Goal: Find contact information

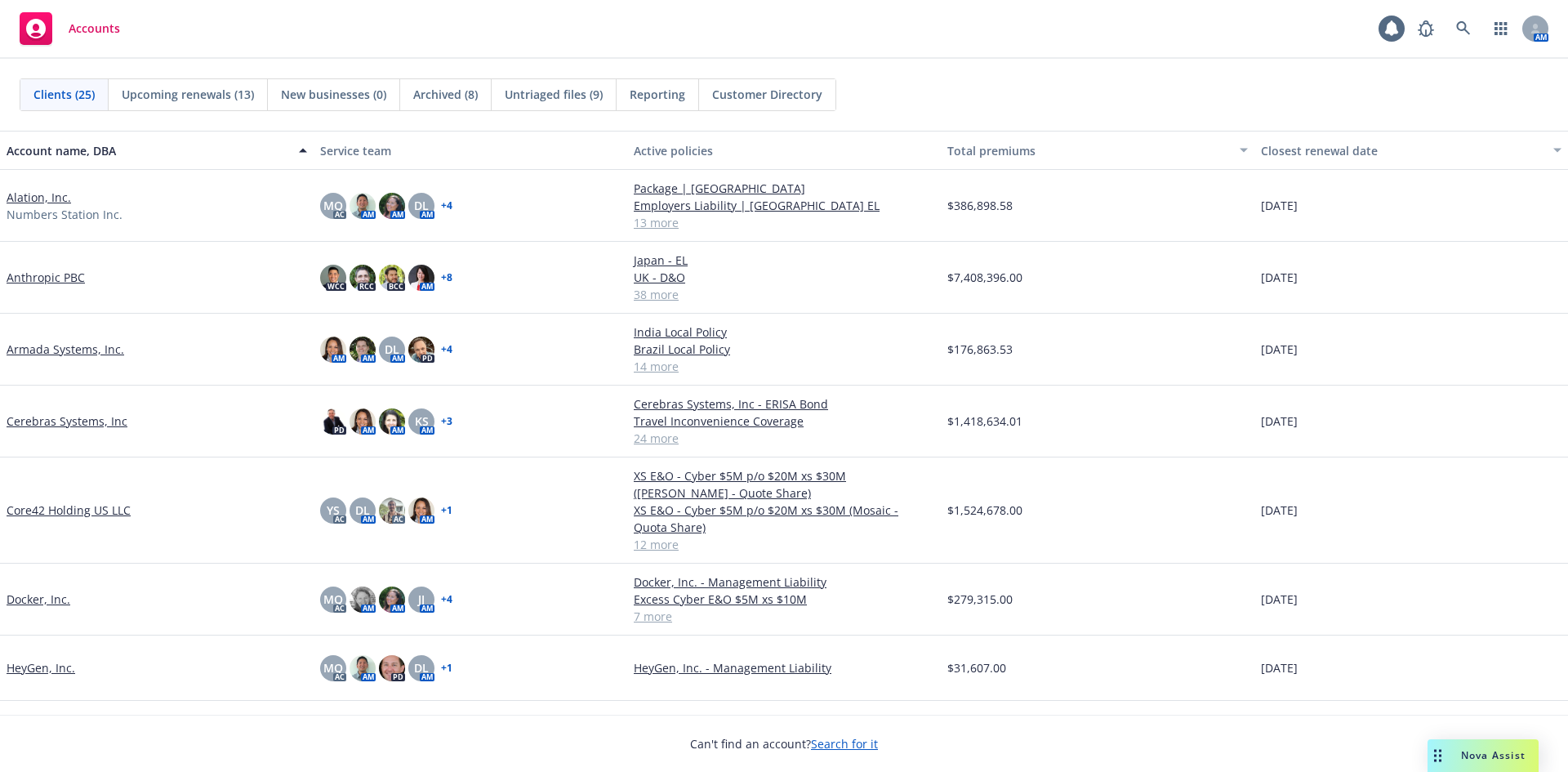
drag, startPoint x: 1102, startPoint y: 20, endPoint x: 1309, endPoint y: 1, distance: 207.9
click at [1102, 20] on div "Accounts 1 AM" at bounding box center [784, 29] width 1568 height 59
click at [1458, 28] on icon at bounding box center [1464, 28] width 14 height 14
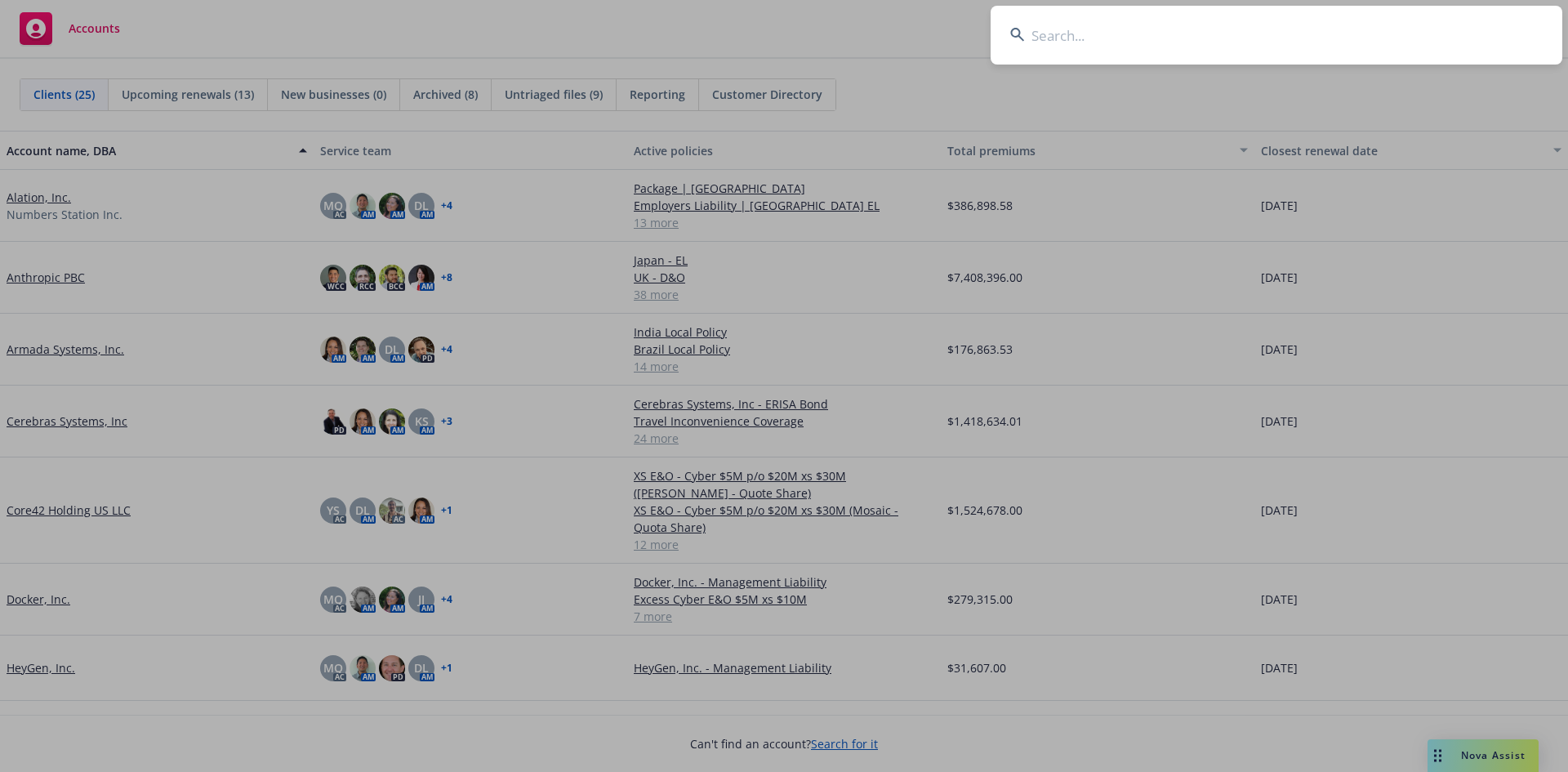
click at [1246, 40] on input at bounding box center [1277, 35] width 572 height 59
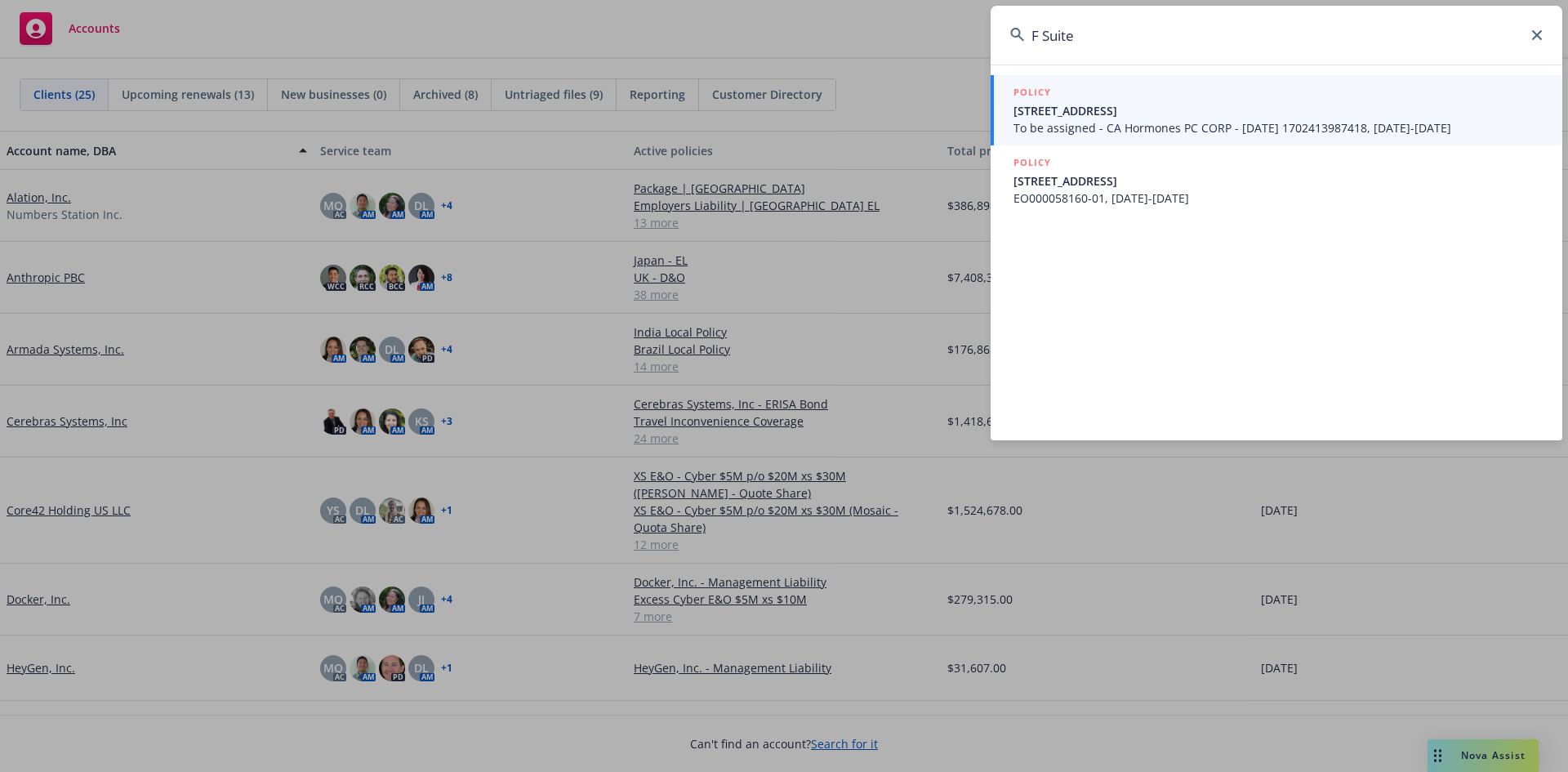
type input "F Suite"
drag, startPoint x: 1196, startPoint y: 43, endPoint x: 1336, endPoint y: 38, distance: 140.1
click at [1196, 43] on input "F Suite" at bounding box center [1277, 35] width 572 height 59
click at [1546, 35] on input "F Suite" at bounding box center [1277, 35] width 572 height 59
click at [1537, 34] on icon at bounding box center [1537, 35] width 10 height 10
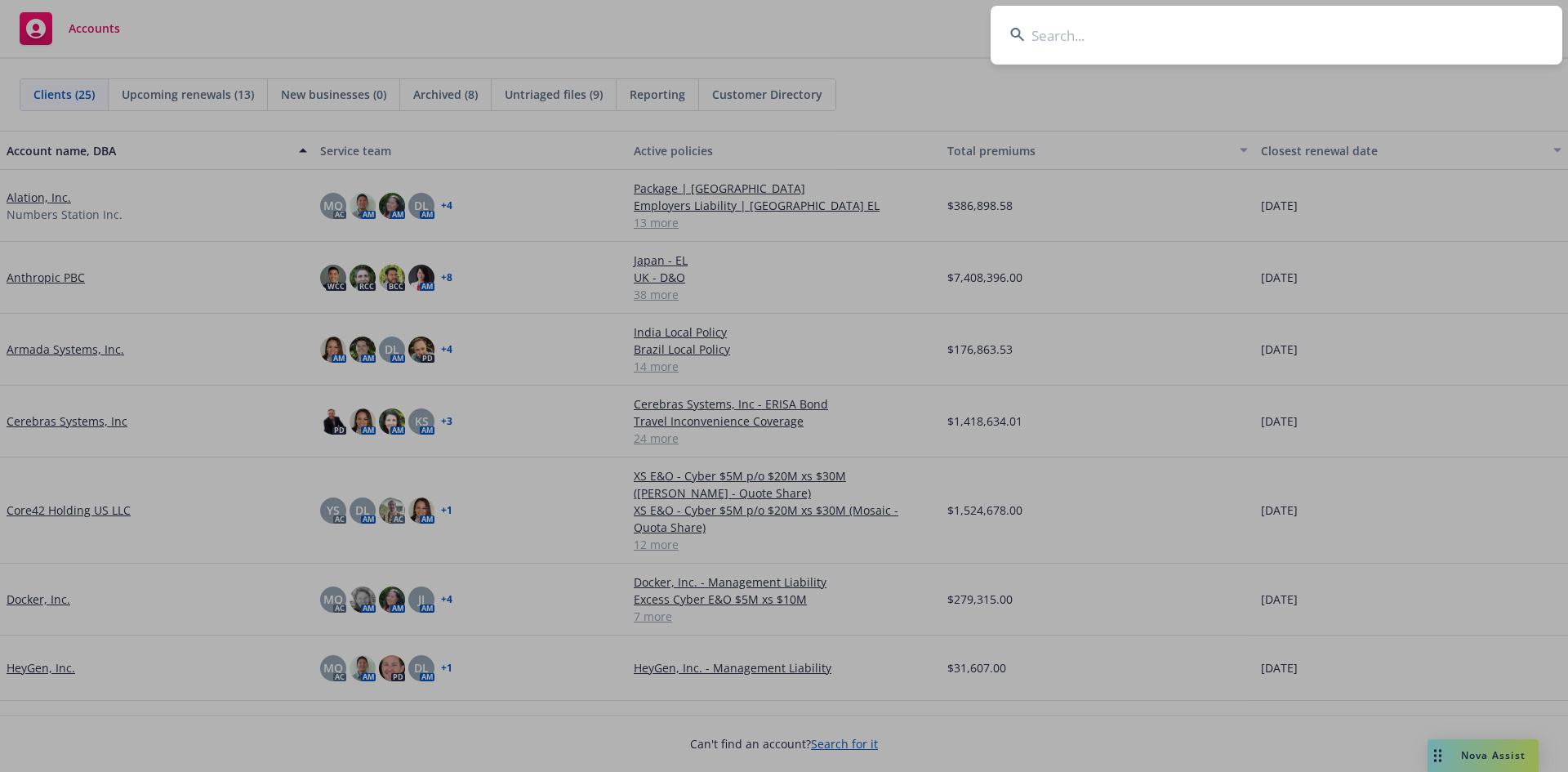
click at [1410, 40] on input at bounding box center [1277, 35] width 572 height 59
paste input "karina@fsuite.co"
type input "karina@fsuite.co"
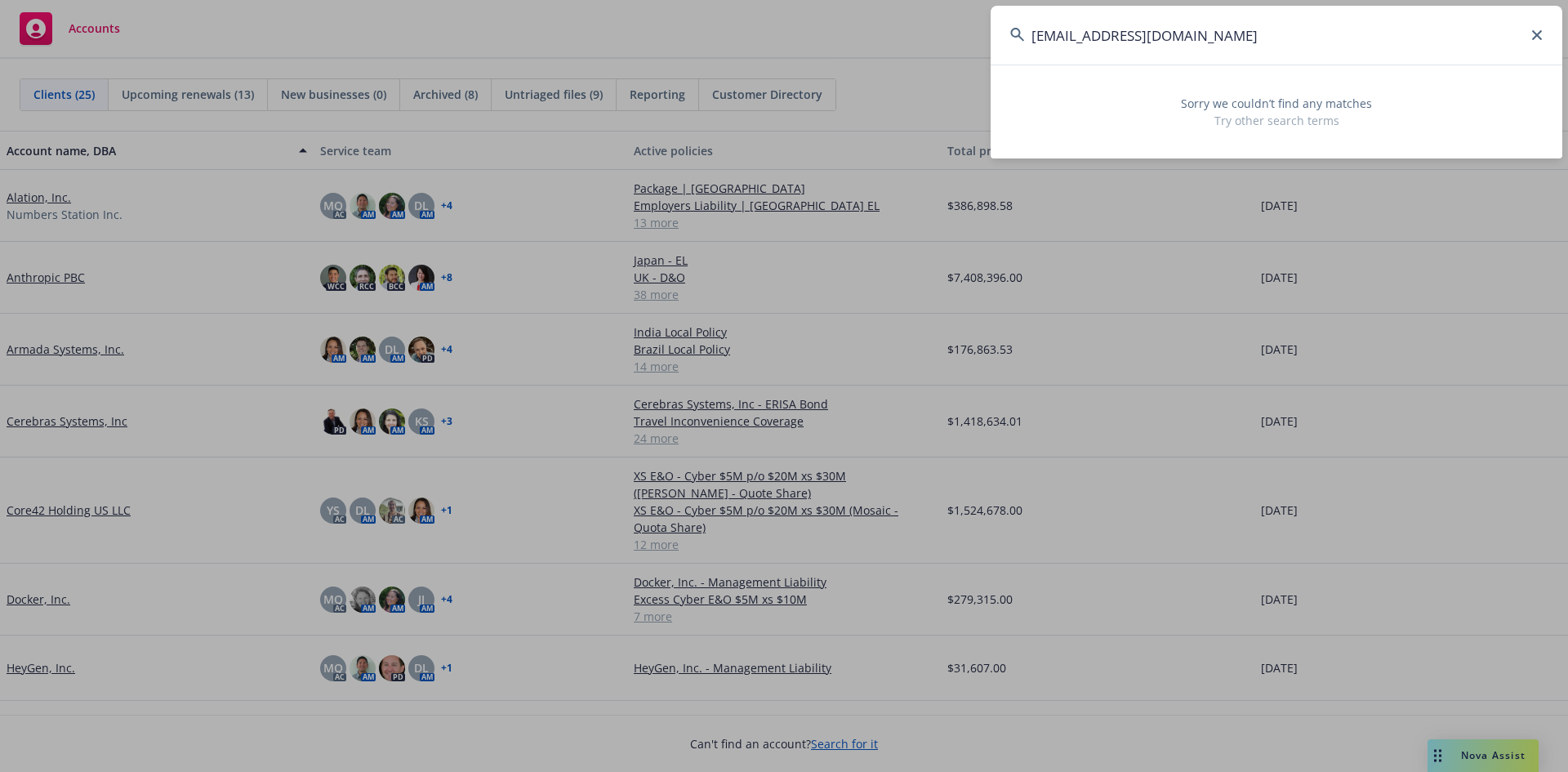
drag, startPoint x: 1410, startPoint y: 40, endPoint x: 870, endPoint y: 36, distance: 540.0
click at [870, 36] on div "karina@fsuite.co Sorry we couldn’t find any matches Try other search terms" at bounding box center [784, 386] width 1568 height 772
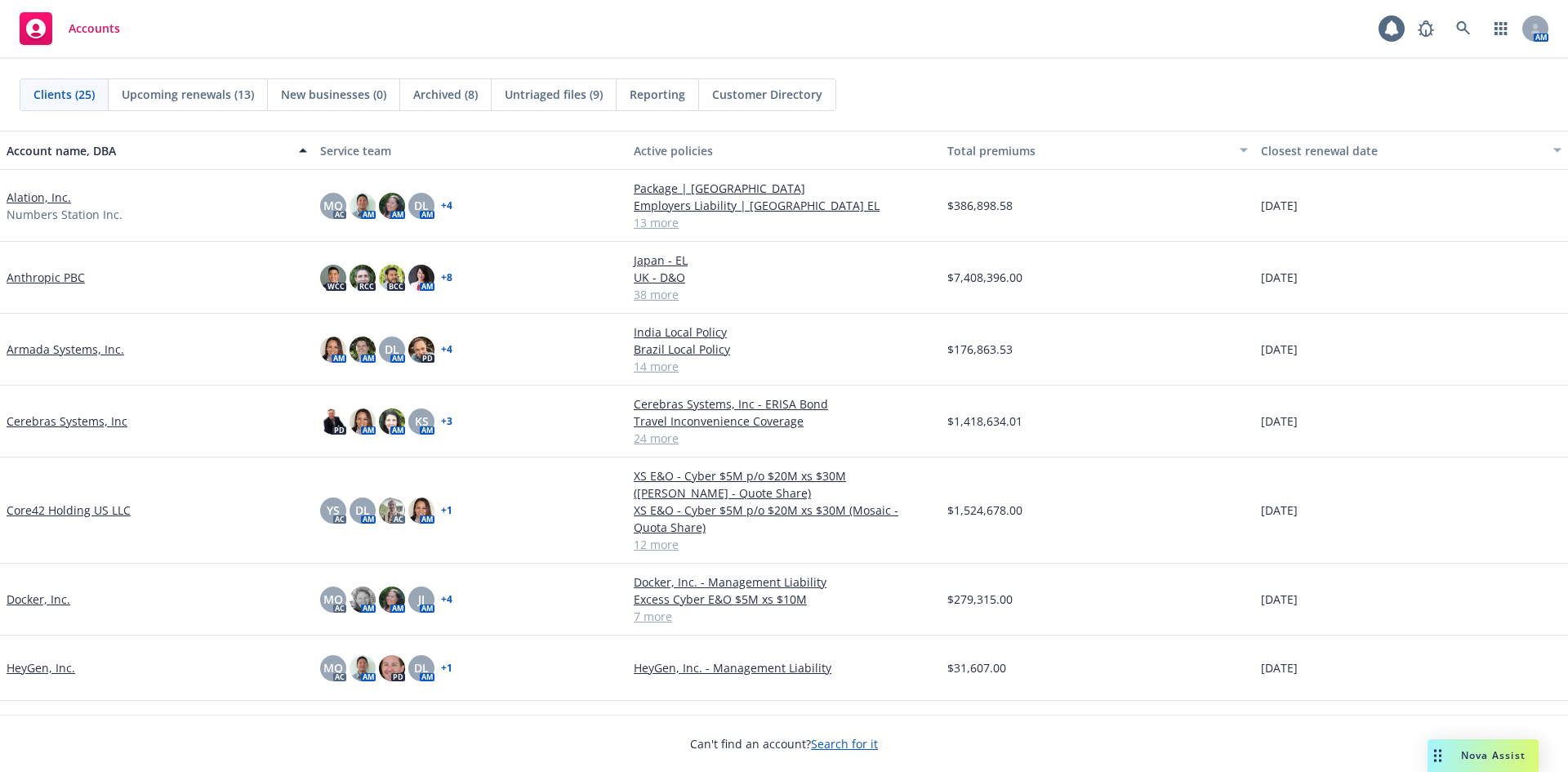
click at [558, 94] on span "Untriaged files (9)" at bounding box center [554, 95] width 98 height 17
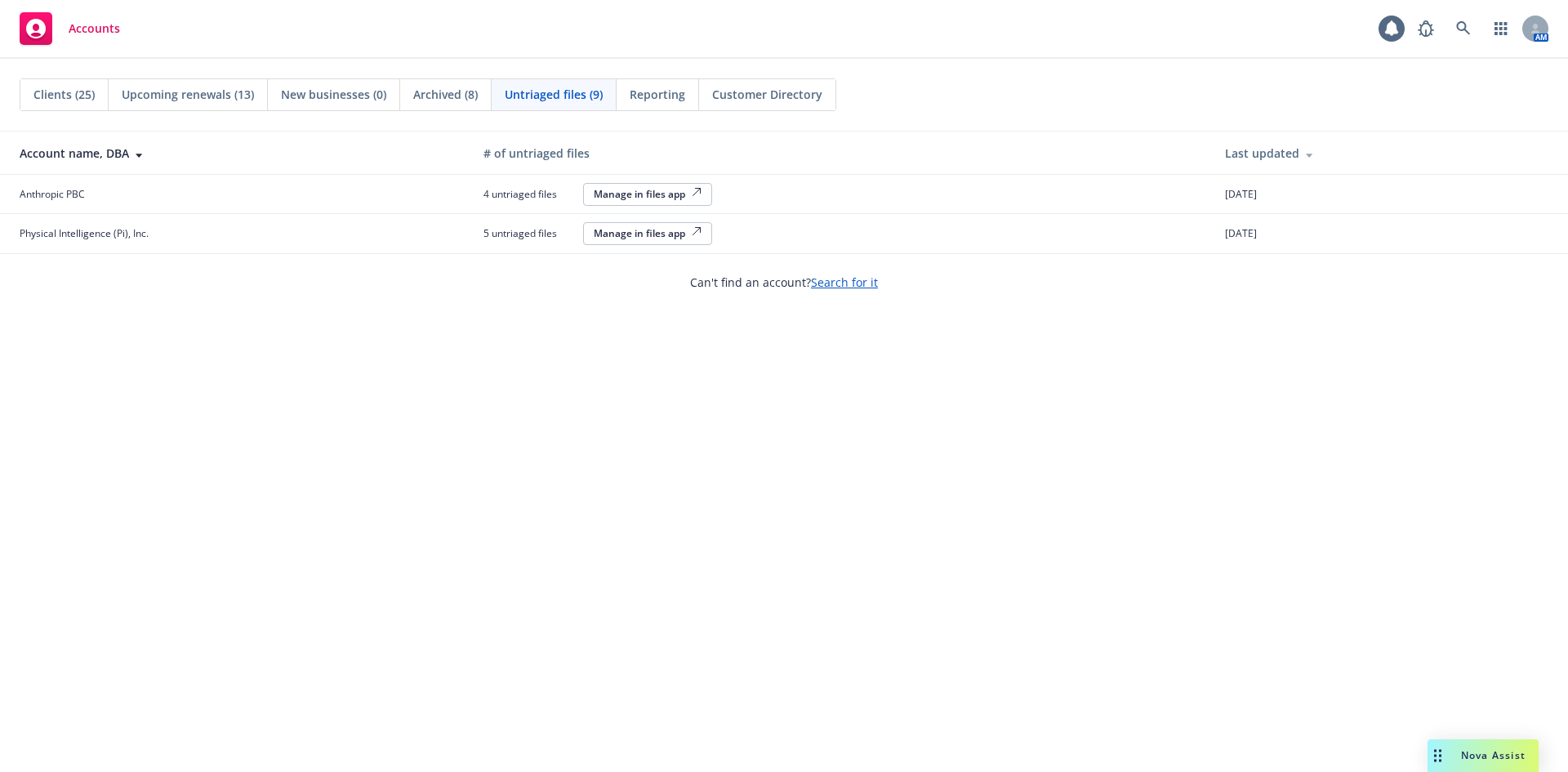
click at [68, 99] on span "Clients (25)" at bounding box center [64, 95] width 61 height 17
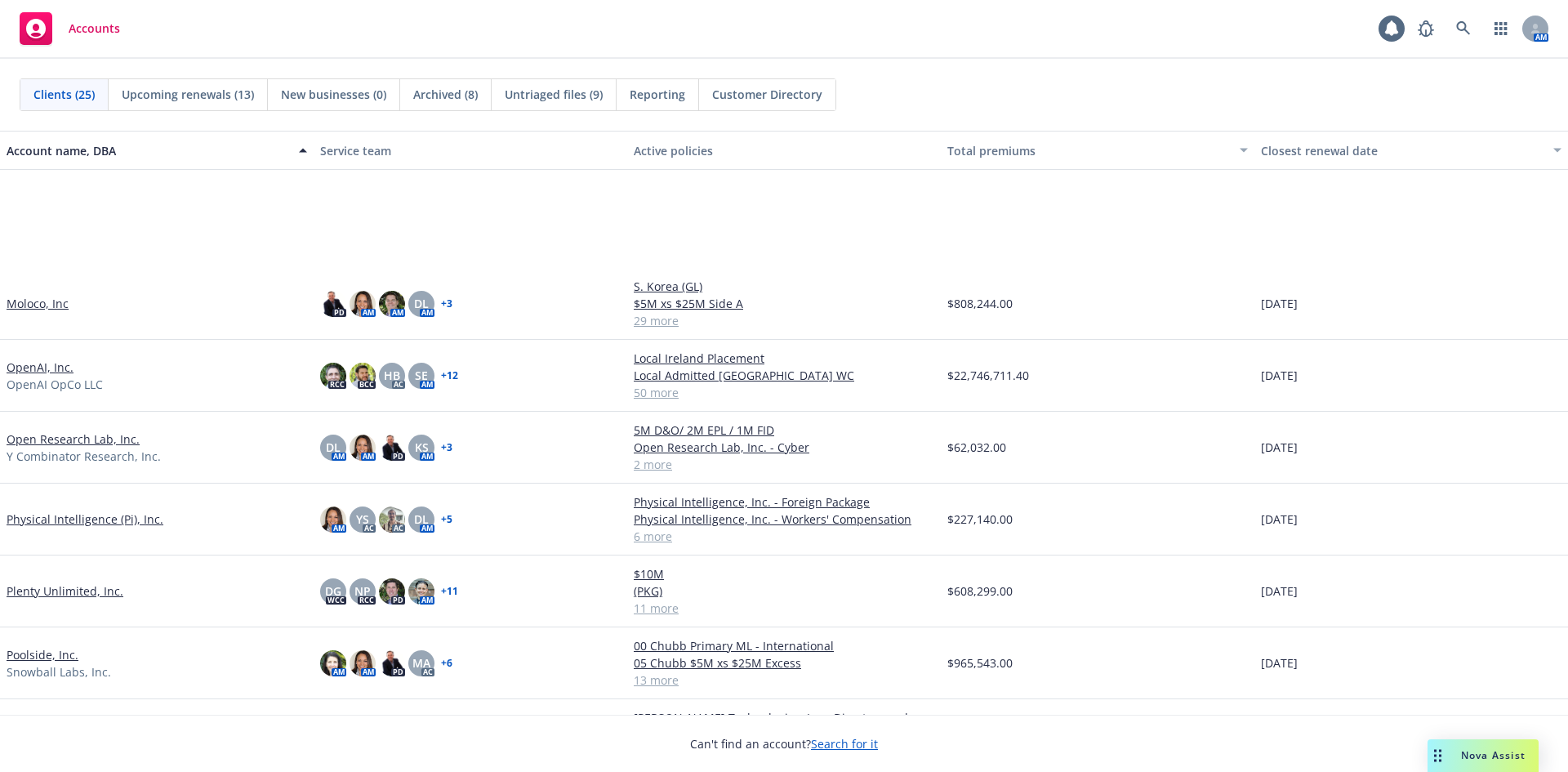
scroll to position [817, 0]
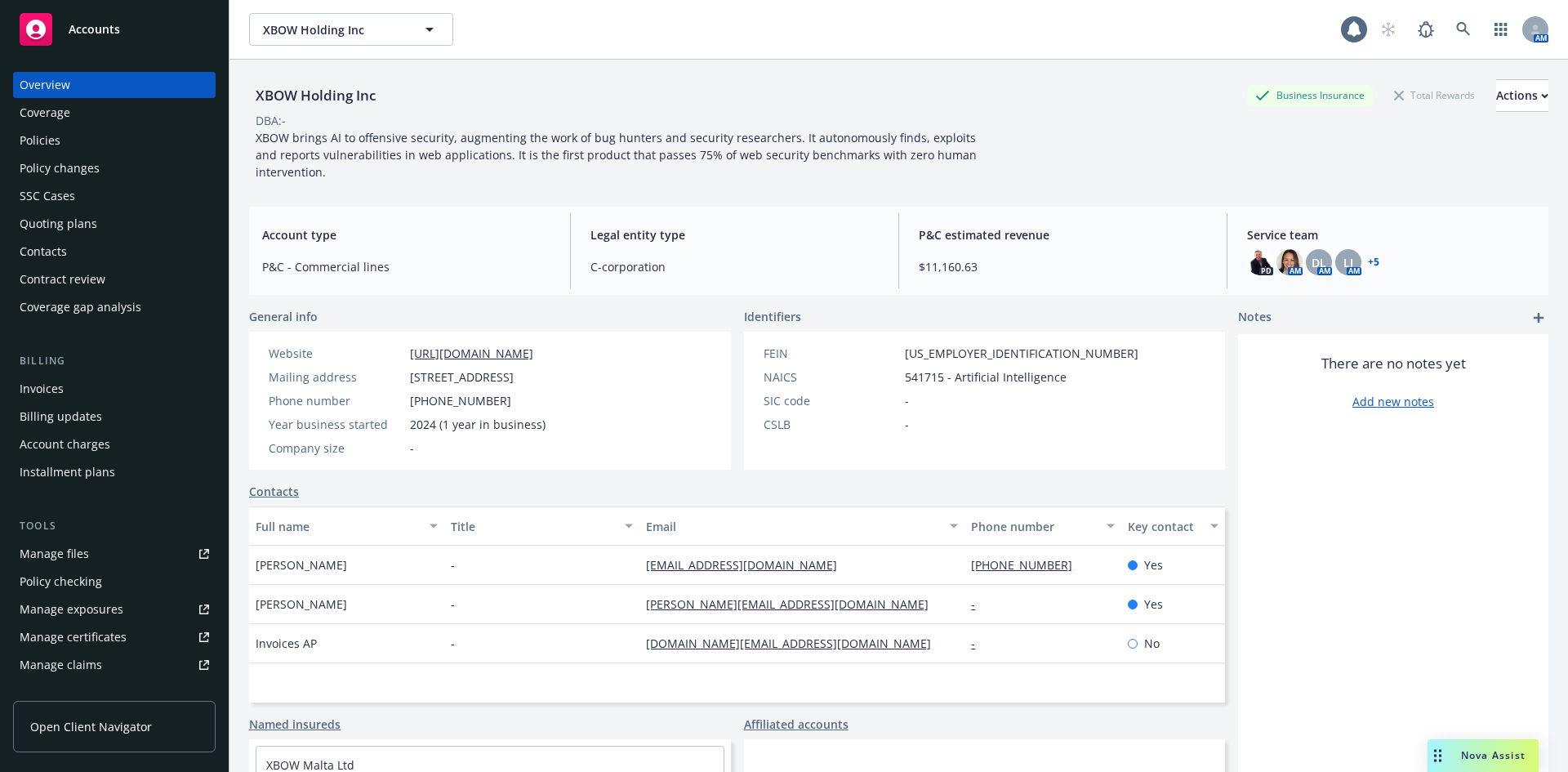
click at [21, 143] on div "Policies" at bounding box center [40, 140] width 41 height 26
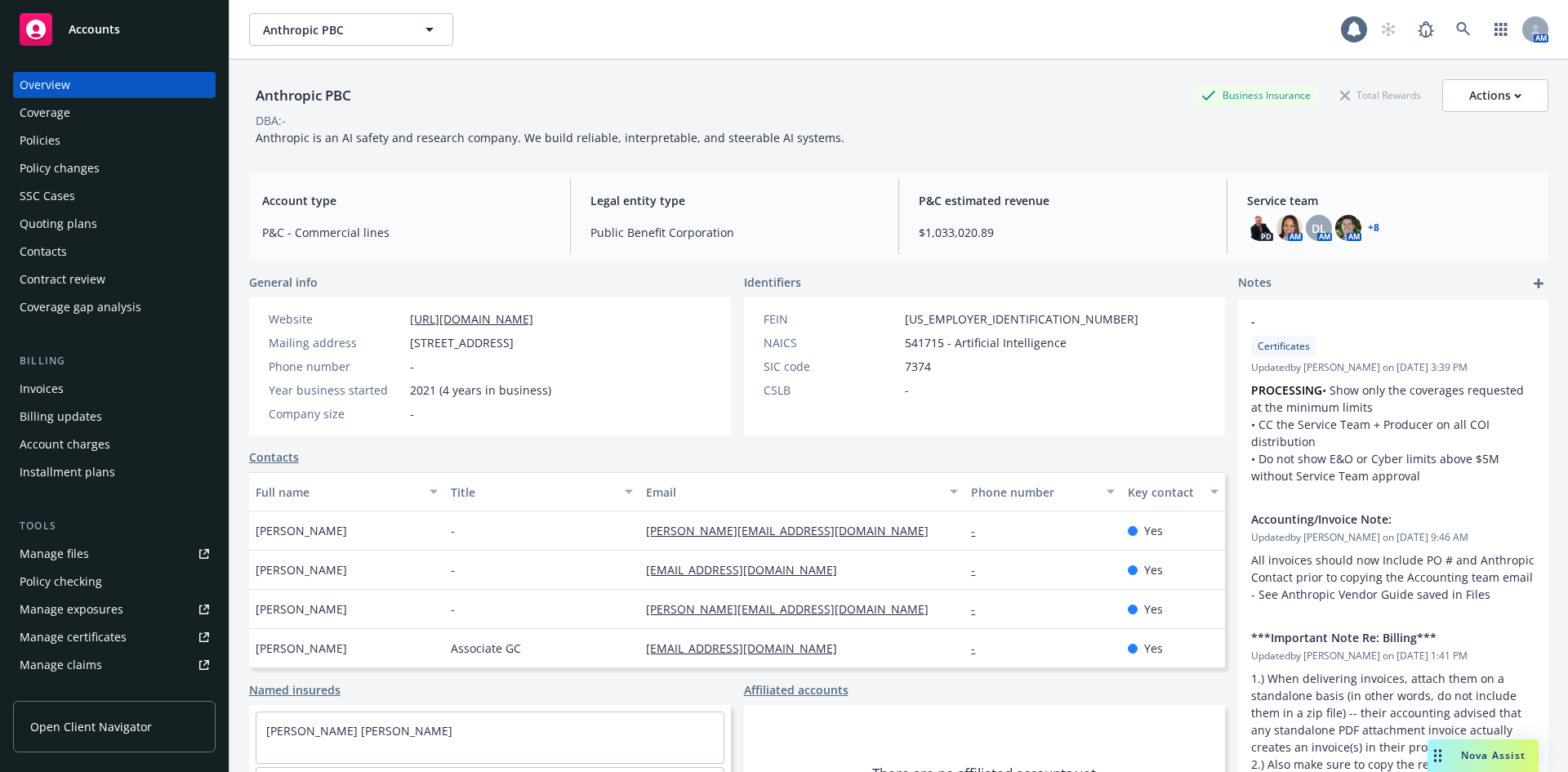
click at [76, 129] on div "Policies" at bounding box center [114, 140] width 189 height 26
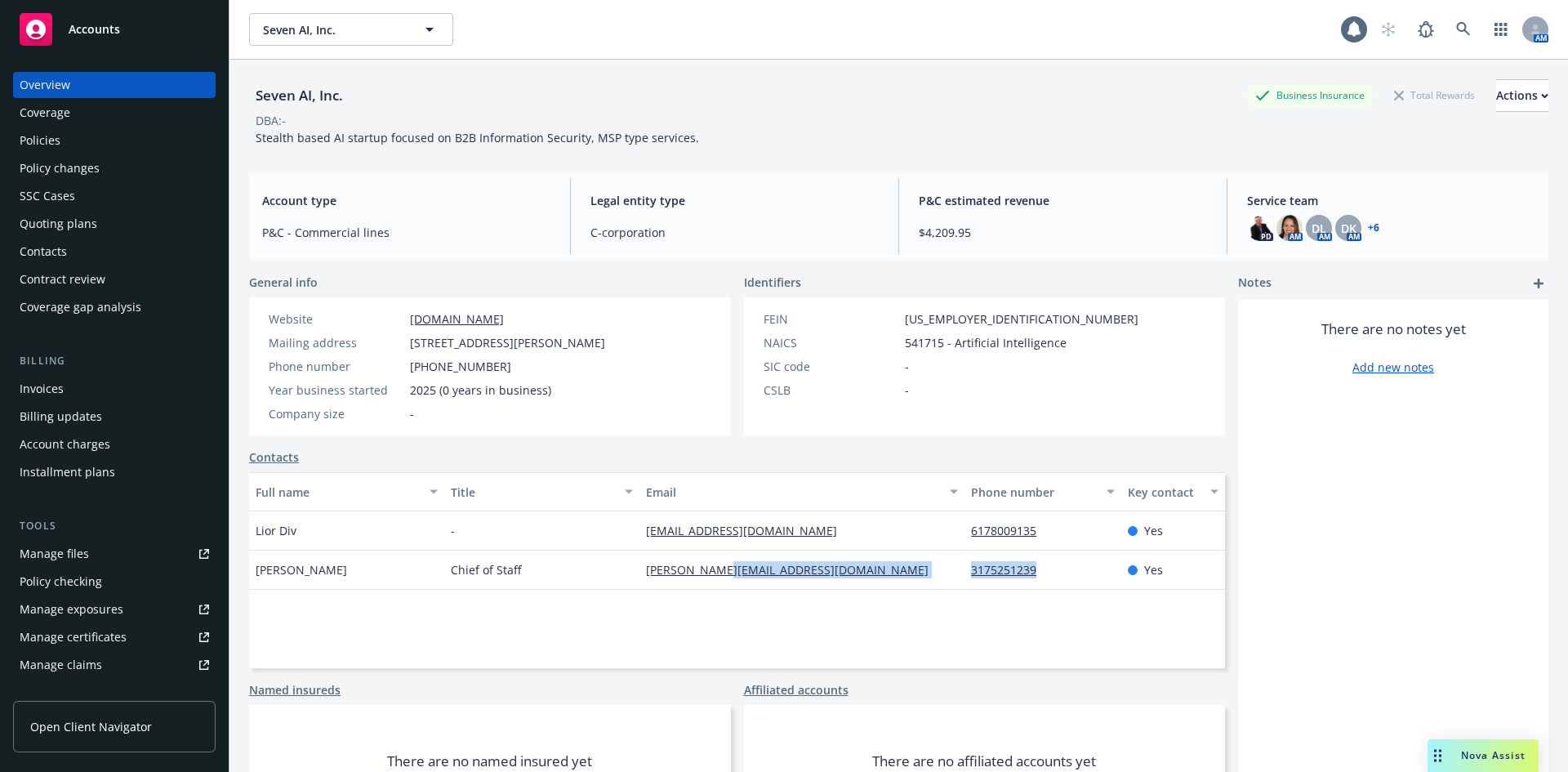
drag, startPoint x: 1041, startPoint y: 572, endPoint x: 944, endPoint y: 574, distance: 97.0
click at [944, 574] on div "Anna Phipps Chief of Staff anna@7ai.com 3175251239 Yes" at bounding box center [737, 570] width 976 height 40
copy div "3175251239"
click at [947, 600] on div "Full name Title Email Phone number Key contact Lior Div - lior@okami-ai.com 617…" at bounding box center [737, 570] width 976 height 196
click at [891, 617] on div "Full name Title Email Phone number Key contact Lior Div - lior@okami-ai.com 617…" at bounding box center [737, 570] width 976 height 196
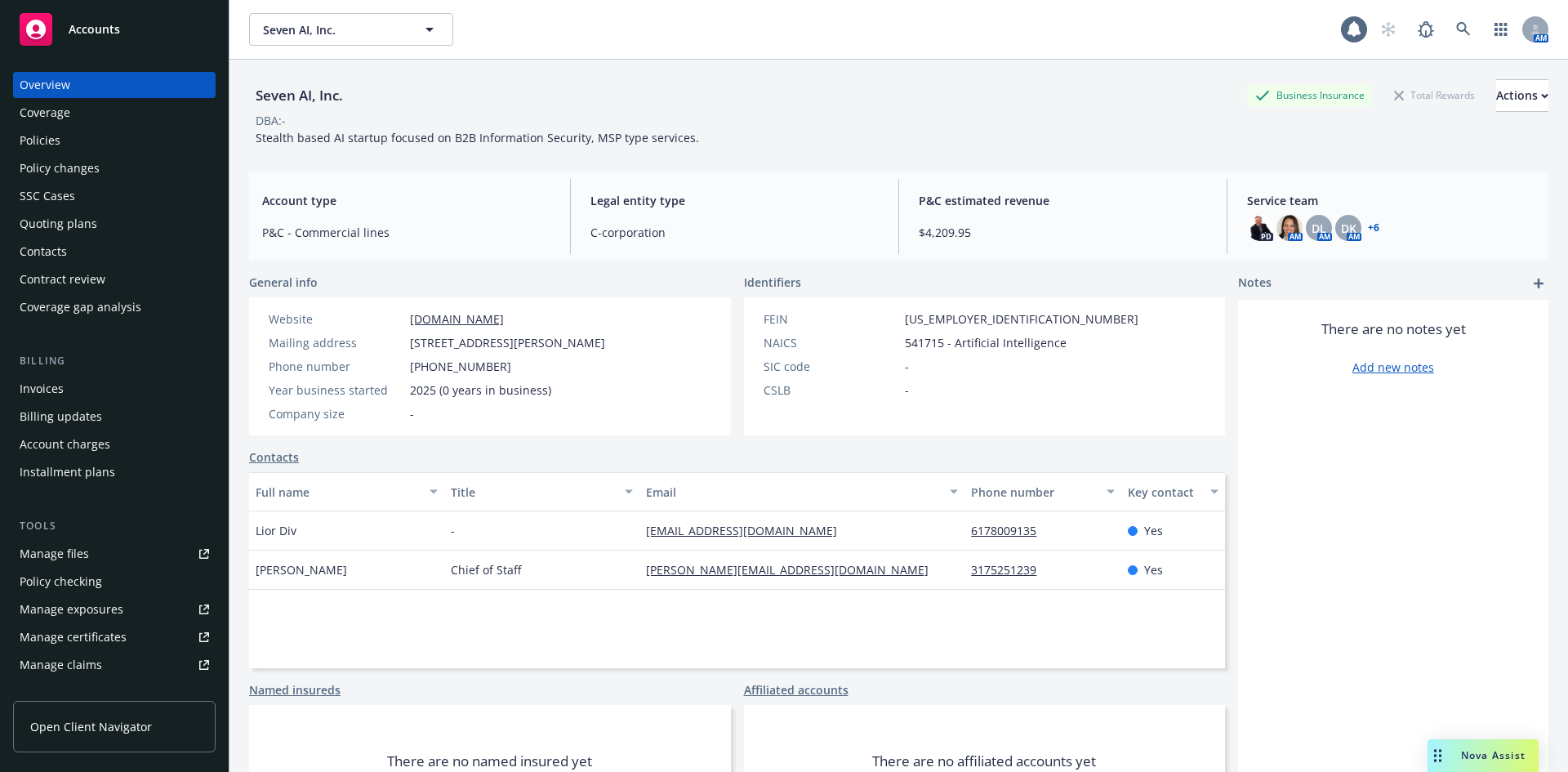
click at [60, 391] on div "Invoices" at bounding box center [42, 388] width 44 height 26
